Goal: Transaction & Acquisition: Purchase product/service

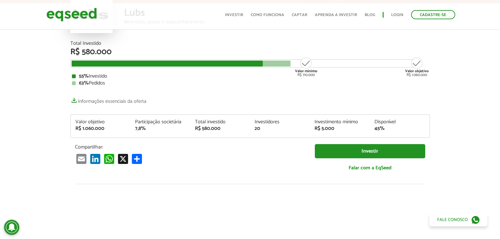
scroll to position [32, 0]
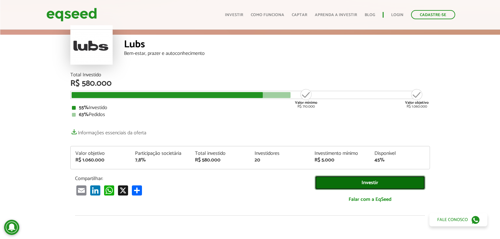
click at [376, 182] on link "Investir" at bounding box center [370, 183] width 111 height 14
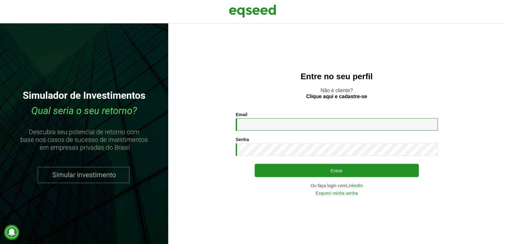
click at [299, 126] on input "Email *" at bounding box center [337, 124] width 202 height 12
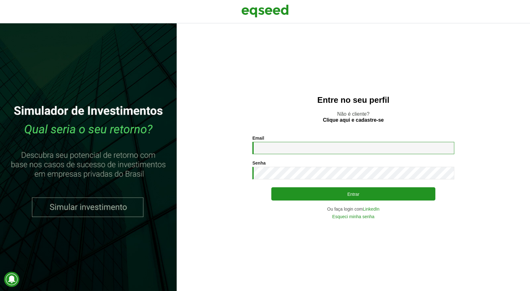
click at [298, 148] on input "Email *" at bounding box center [354, 148] width 202 height 12
type input "**********"
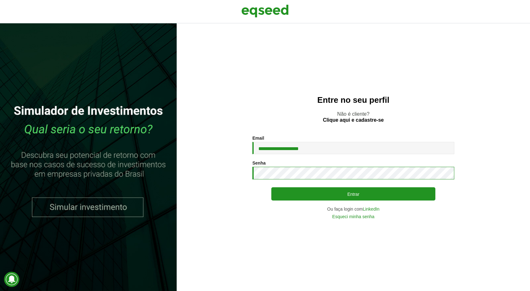
click at [272, 188] on button "Entrar" at bounding box center [354, 194] width 164 height 13
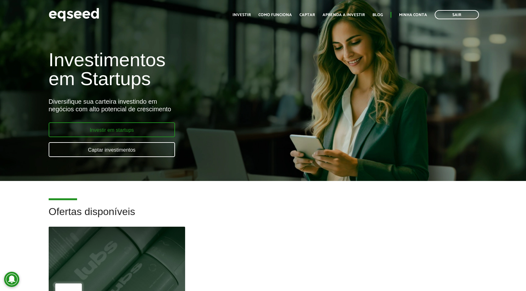
click at [110, 132] on link "Investir em startups" at bounding box center [112, 130] width 126 height 15
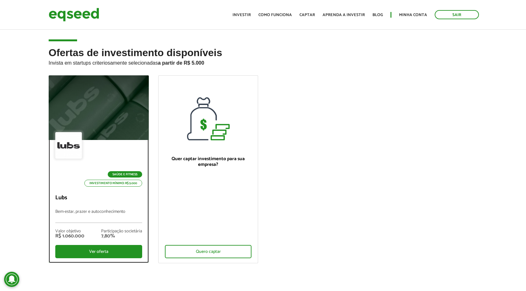
click at [108, 132] on div "Saúde e Fitness Investimento mínimo: R$ 5.000" at bounding box center [98, 159] width 87 height 55
click at [106, 250] on div "Ver oferta" at bounding box center [98, 251] width 87 height 13
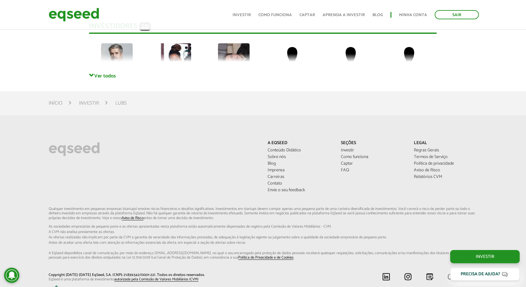
scroll to position [1452, 0]
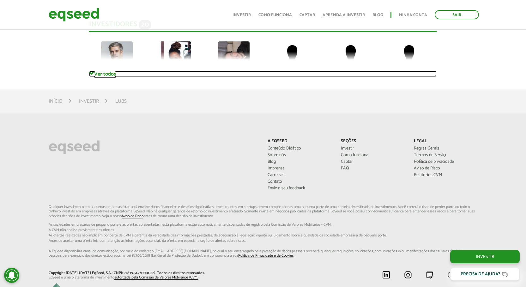
click at [98, 73] on link "Ver todos" at bounding box center [262, 74] width 347 height 6
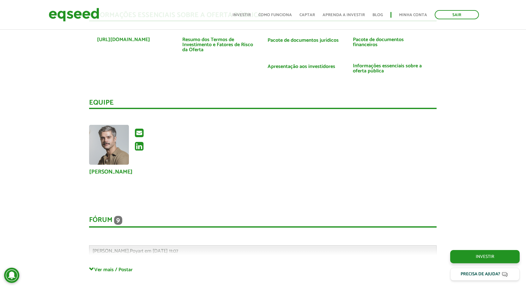
scroll to position [1092, 0]
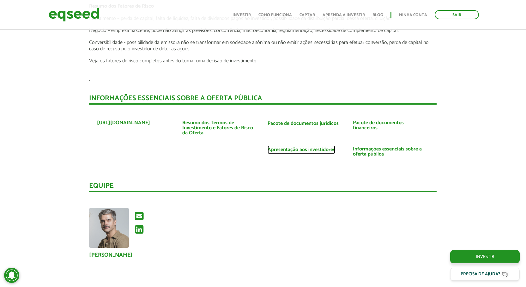
click at [310, 149] on link "Apresentação aos investidores" at bounding box center [301, 149] width 68 height 5
click at [371, 152] on link "Informações essenciais sobre a oferta pública" at bounding box center [391, 151] width 76 height 10
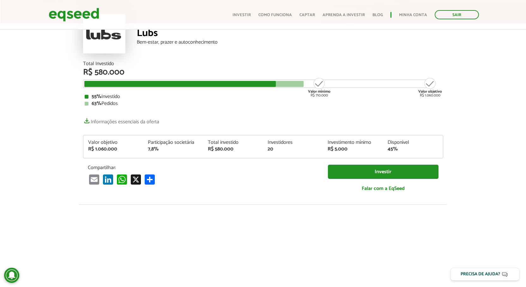
scroll to position [0, 0]
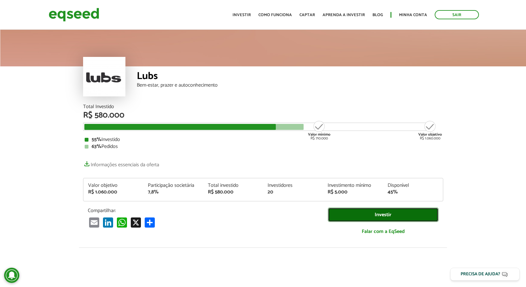
click at [399, 213] on link "Investir" at bounding box center [383, 214] width 111 height 14
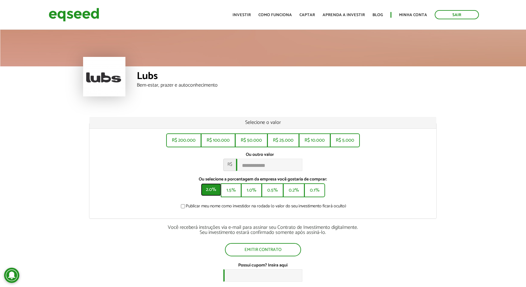
click at [215, 192] on button "2.0%" at bounding box center [211, 189] width 20 height 13
click at [227, 193] on button "1.5%" at bounding box center [231, 189] width 19 height 13
click at [251, 194] on button "1.0%" at bounding box center [252, 189] width 20 height 13
click at [274, 196] on button "0.5%" at bounding box center [273, 189] width 21 height 13
click at [292, 196] on button "0.2%" at bounding box center [294, 189] width 20 height 13
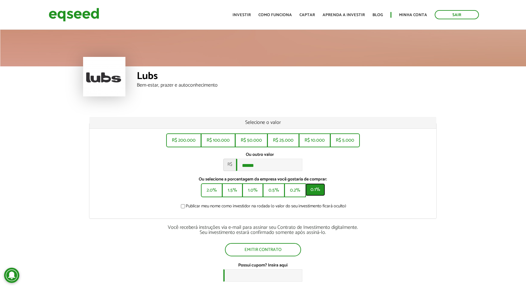
click at [317, 196] on button "0.1%" at bounding box center [315, 189] width 20 height 13
click at [345, 142] on button "R$ 5.000" at bounding box center [345, 139] width 28 height 13
type input "*****"
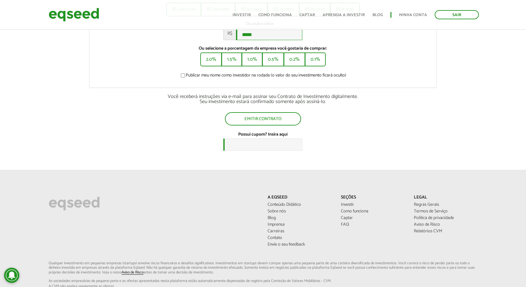
scroll to position [32, 0]
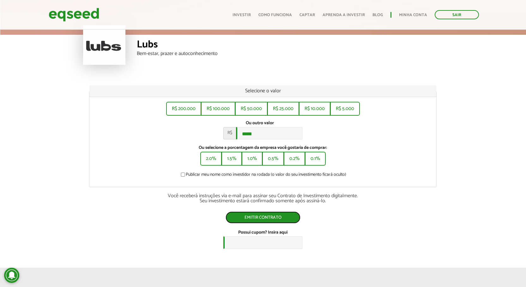
click at [285, 218] on button "Emitir contrato" at bounding box center [262, 217] width 75 height 12
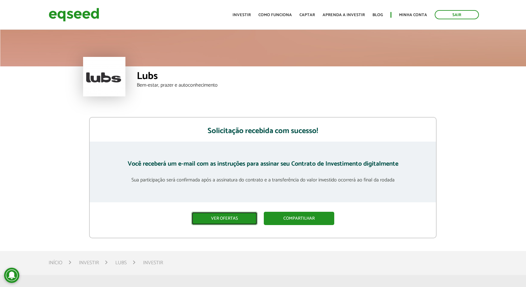
click at [237, 218] on link "Ver ofertas" at bounding box center [224, 218] width 66 height 13
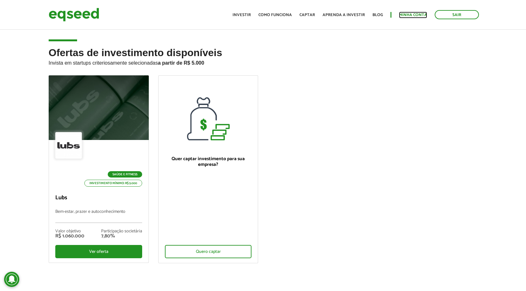
click at [413, 14] on link "Minha conta" at bounding box center [413, 15] width 28 height 4
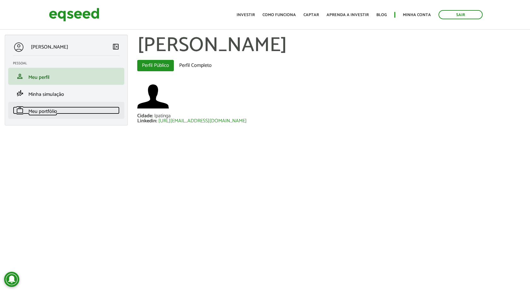
click at [45, 112] on span "Meu portfólio" at bounding box center [42, 111] width 29 height 9
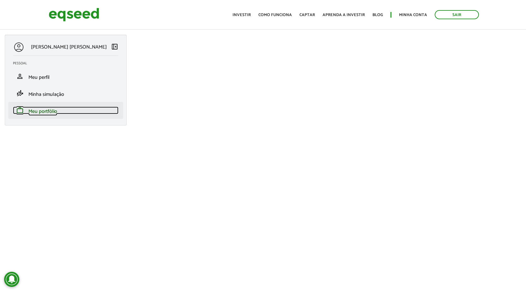
click at [38, 110] on span "Meu portfólio" at bounding box center [42, 111] width 29 height 9
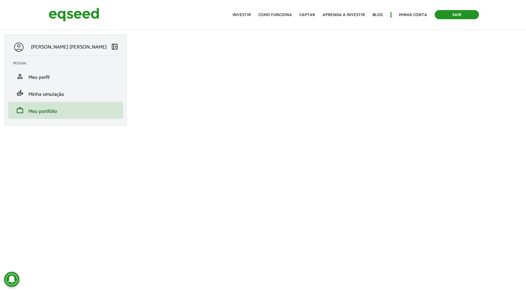
click at [449, 16] on link "Sair" at bounding box center [456, 14] width 44 height 9
